Goal: Task Accomplishment & Management: Manage account settings

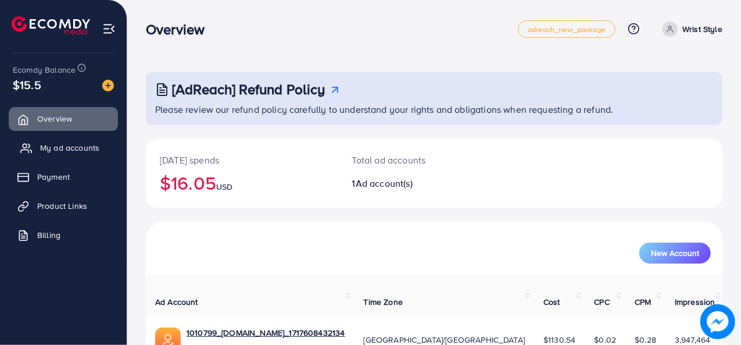
click at [87, 145] on span "My ad accounts" at bounding box center [69, 148] width 59 height 12
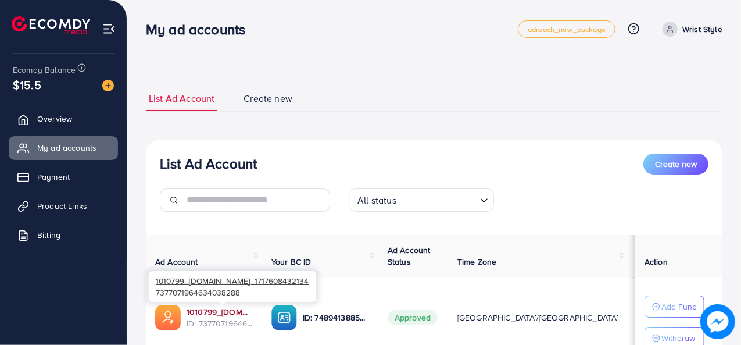
click at [220, 310] on link "1010799_[DOMAIN_NAME]_1717608432134" at bounding box center [220, 312] width 66 height 12
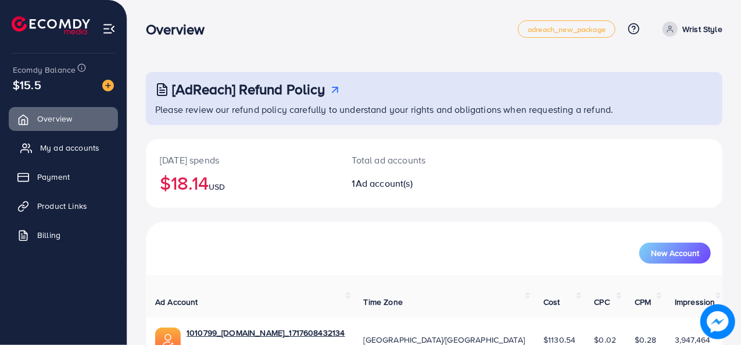
click at [84, 150] on span "My ad accounts" at bounding box center [69, 148] width 59 height 12
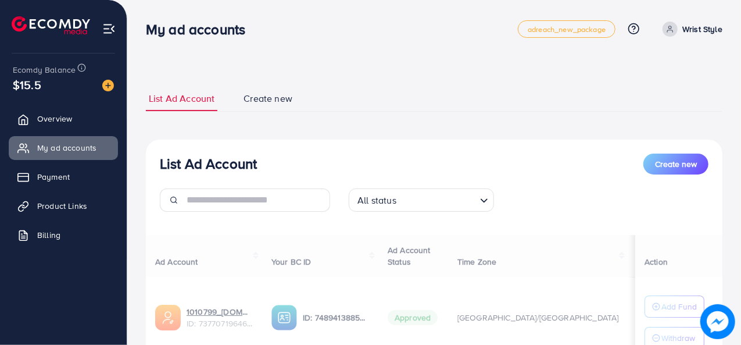
scroll to position [45, 0]
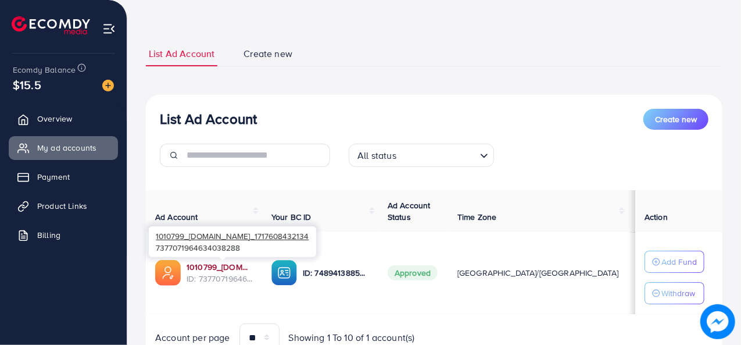
click at [214, 268] on link "1010799_[DOMAIN_NAME]_1717608432134" at bounding box center [220, 267] width 66 height 12
